Goal: Find specific page/section: Find specific page/section

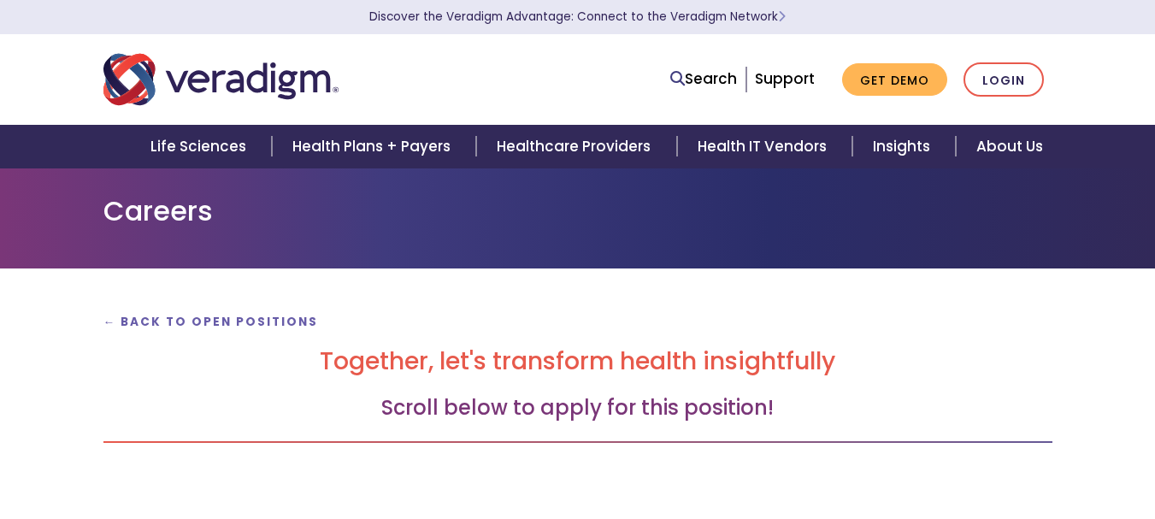
click at [583, 386] on div "← Back to Open Positions Together, let's transform health insightfully Scroll b…" at bounding box center [578, 397] width 975 height 174
click at [210, 317] on strong "← Back to Open Positions" at bounding box center [211, 322] width 216 height 16
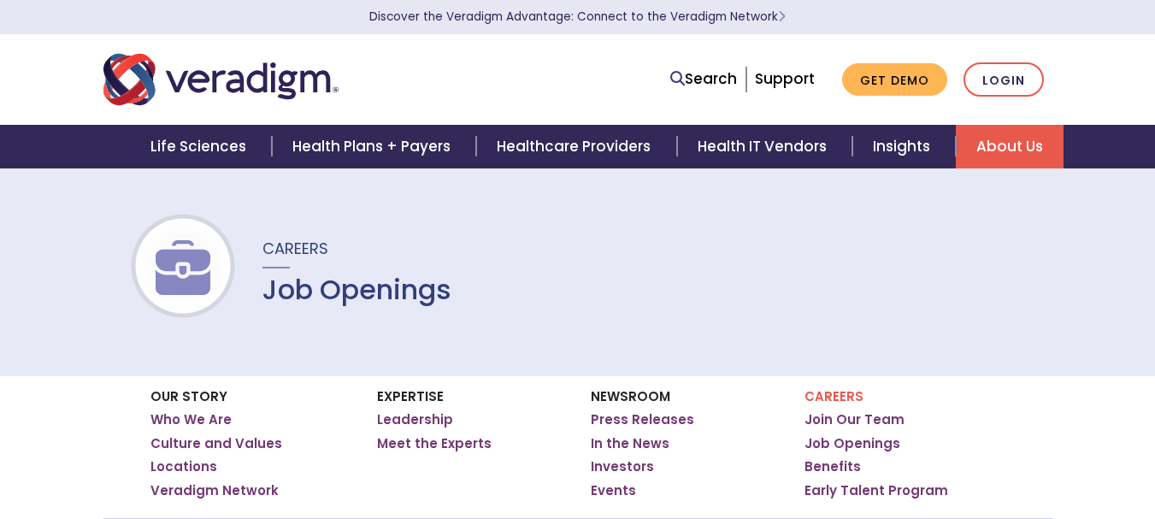
click at [765, 329] on div "Careers Job Openings" at bounding box center [577, 272] width 1155 height 209
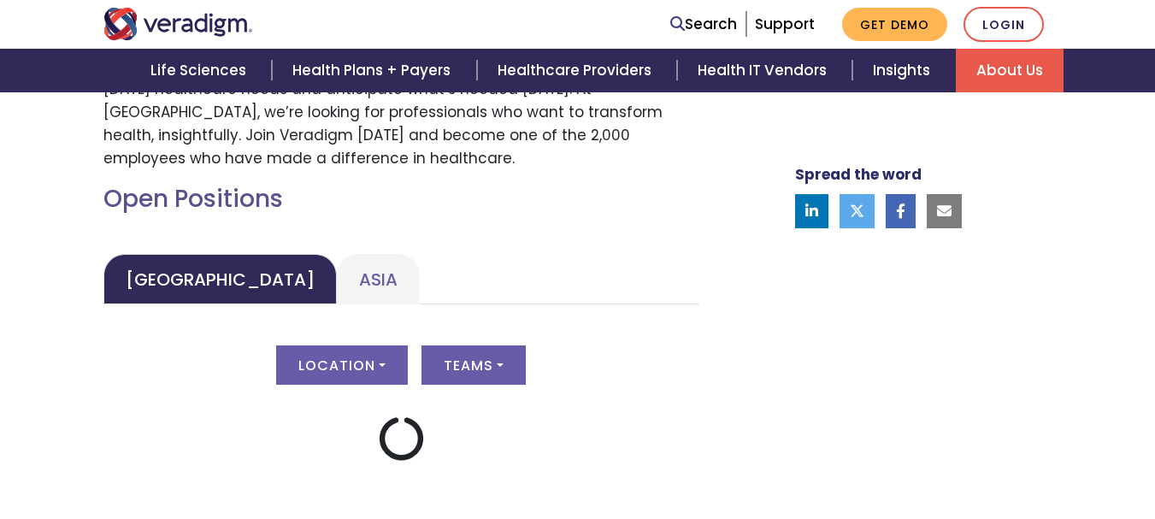
scroll to position [787, 0]
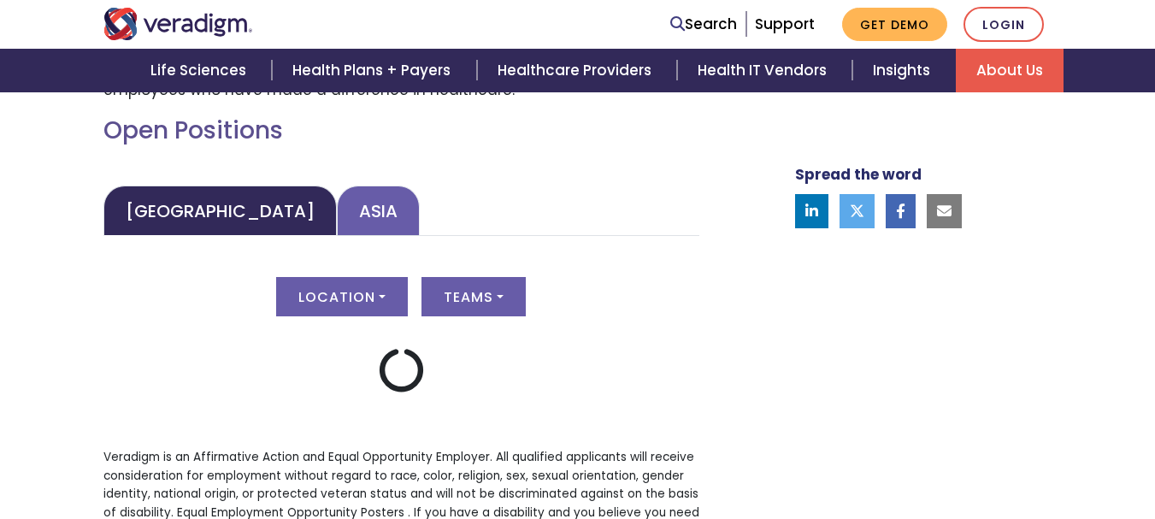
click at [337, 222] on link "Asia" at bounding box center [378, 211] width 83 height 50
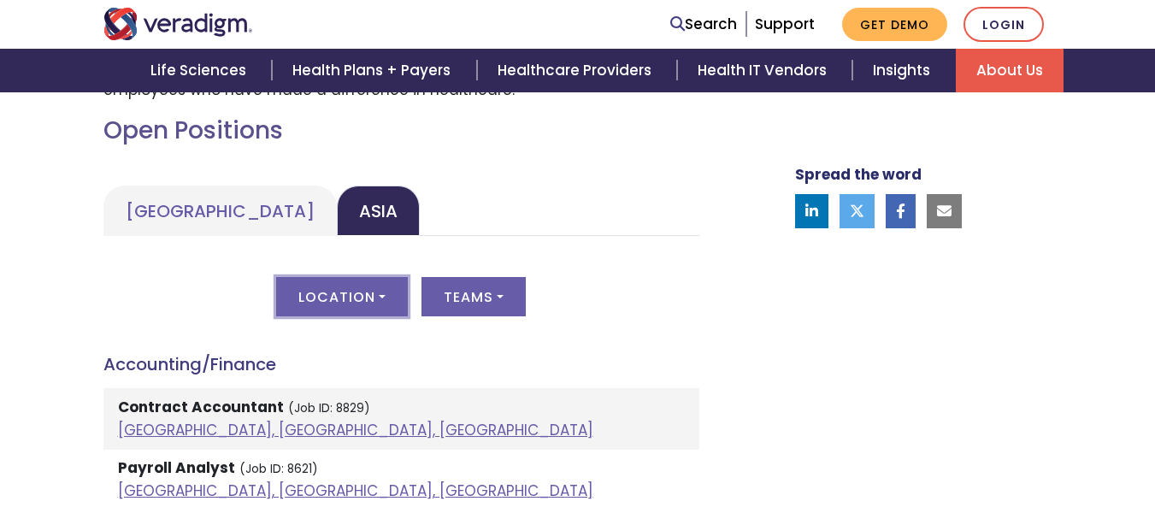
click at [379, 300] on button "Location" at bounding box center [342, 296] width 132 height 39
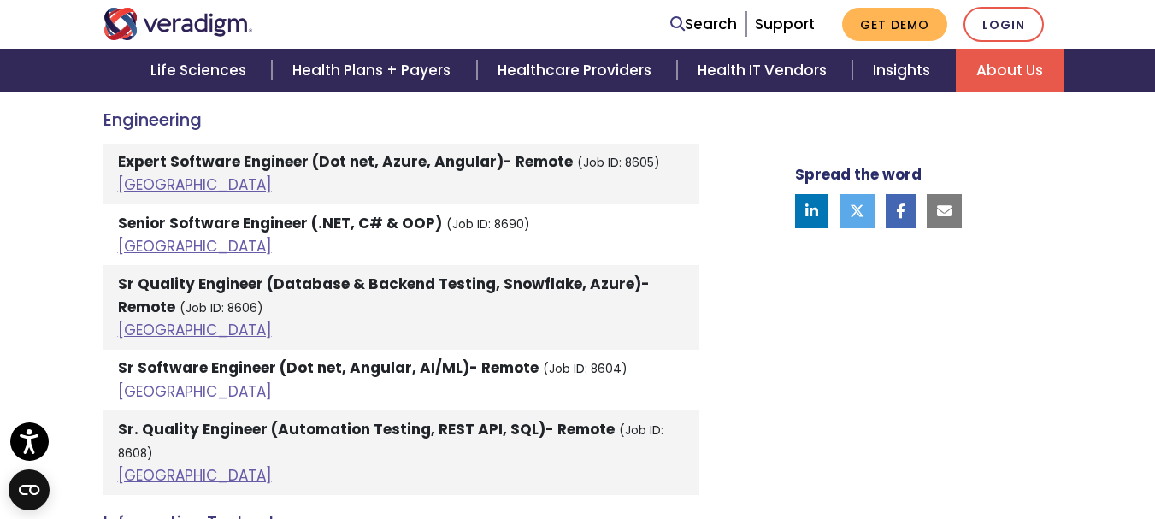
scroll to position [2258, 0]
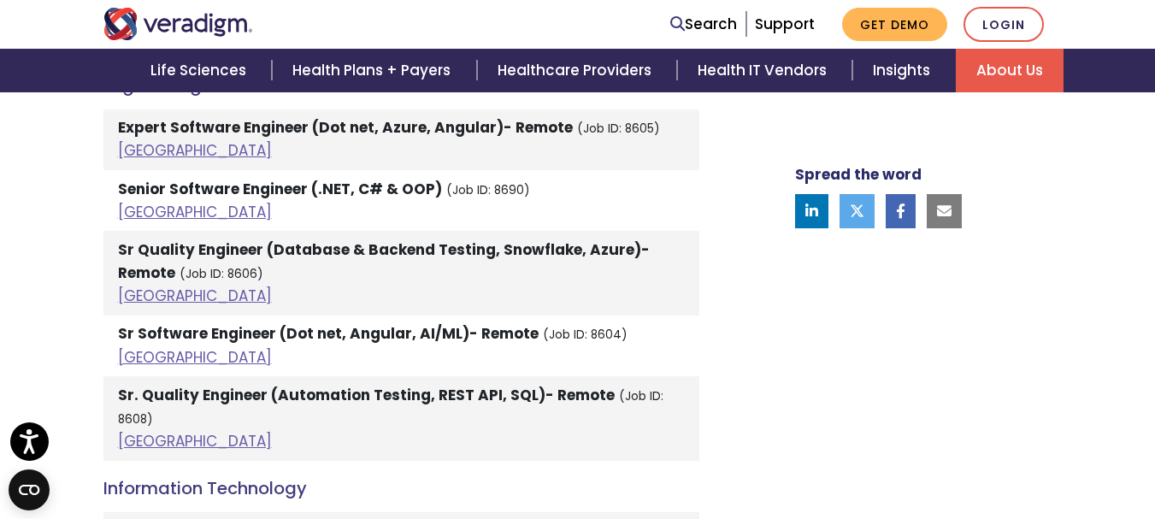
click at [79, 318] on div "Welcome to Veradigm Transform healthcare and enable smarter care for millions o…" at bounding box center [577, 427] width 1155 height 4276
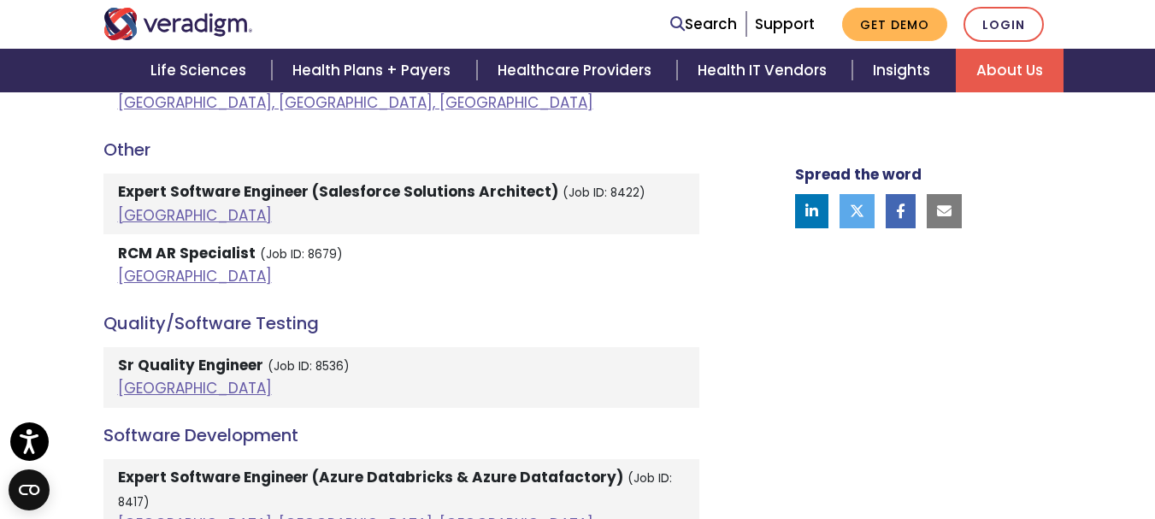
scroll to position [3387, 0]
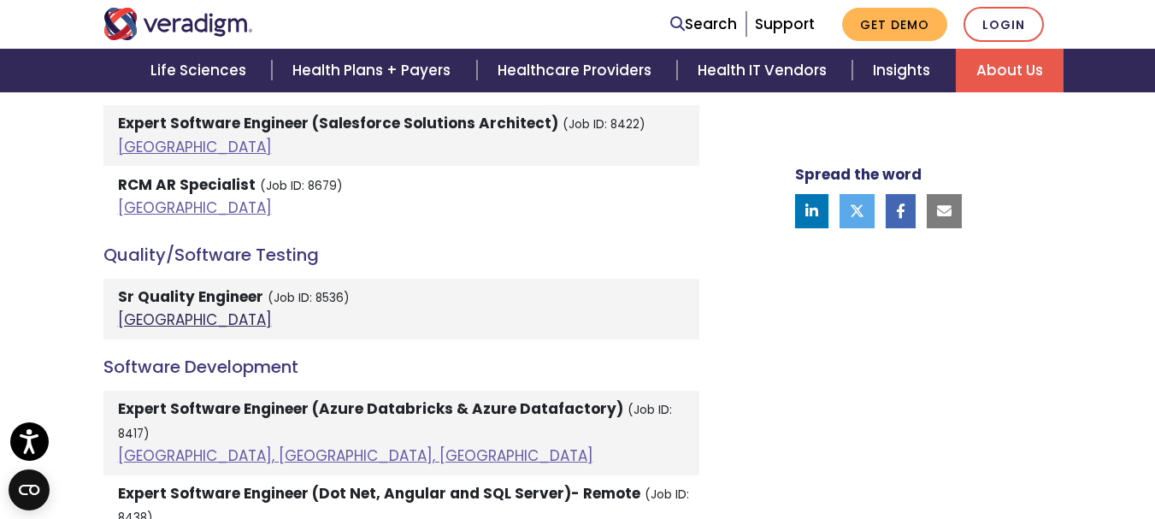
click at [137, 310] on link "[GEOGRAPHIC_DATA]" at bounding box center [195, 320] width 154 height 21
